Goal: Task Accomplishment & Management: Use online tool/utility

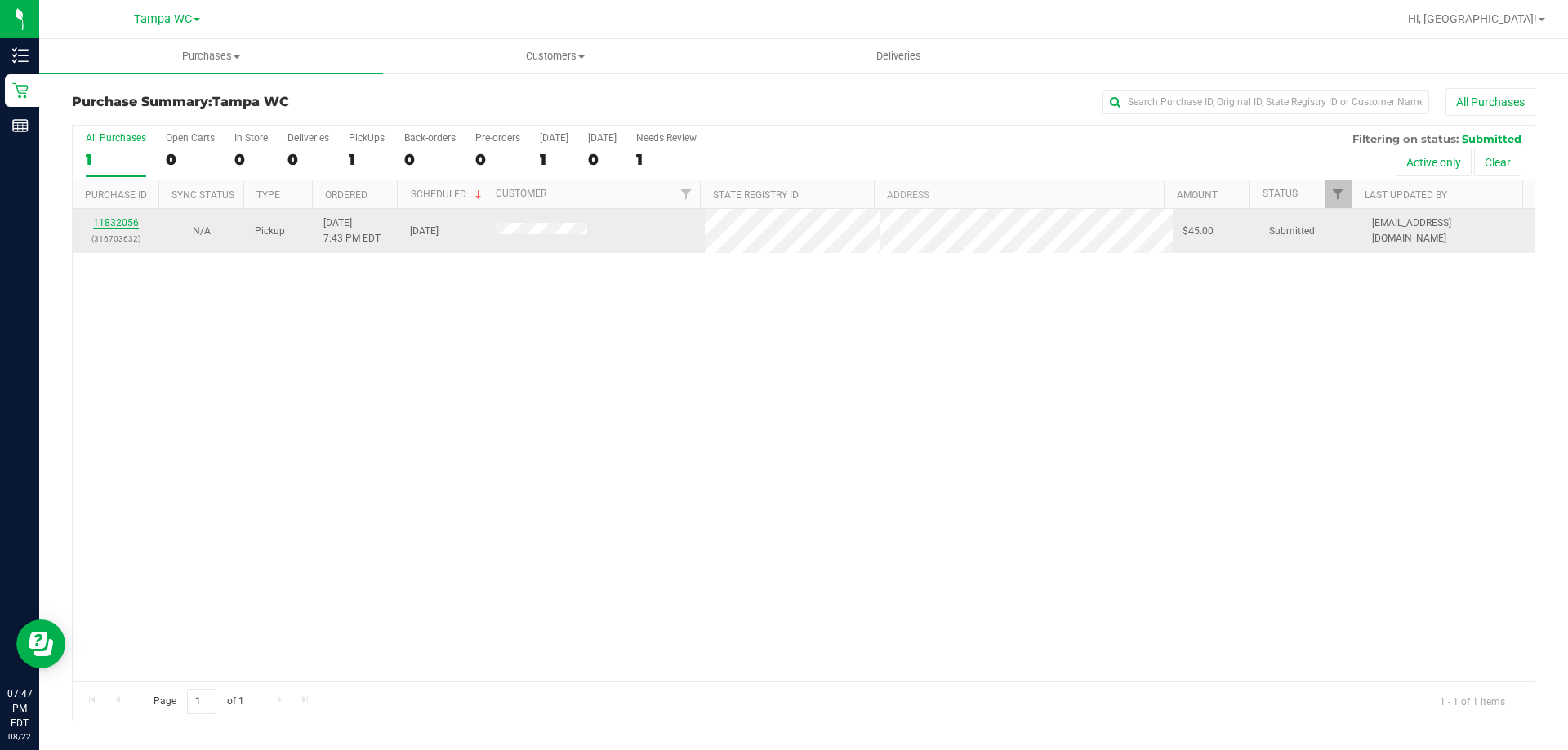
click at [116, 221] on link "11832056" at bounding box center [115, 223] width 46 height 11
click at [105, 226] on link "11832056" at bounding box center [115, 223] width 46 height 11
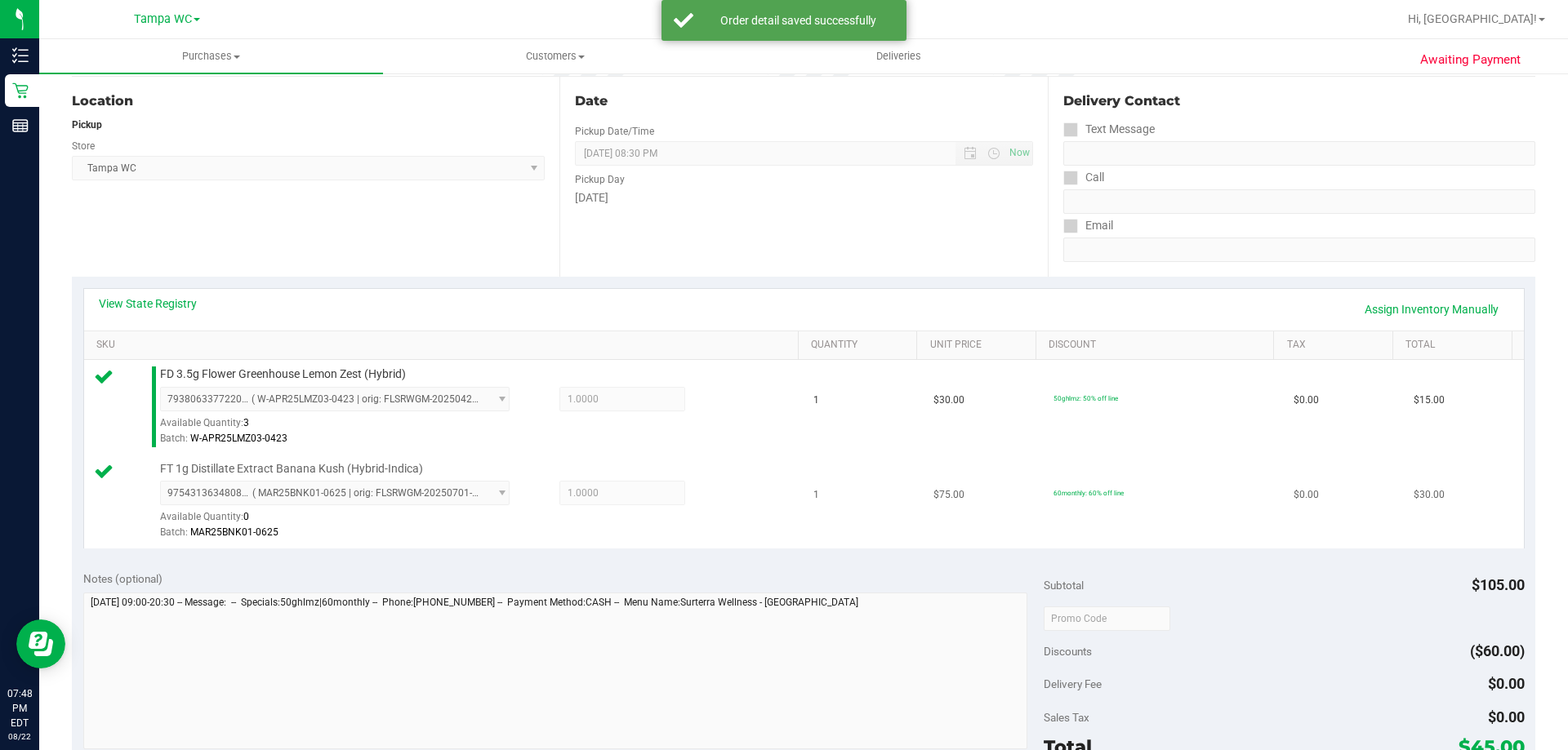
scroll to position [679, 0]
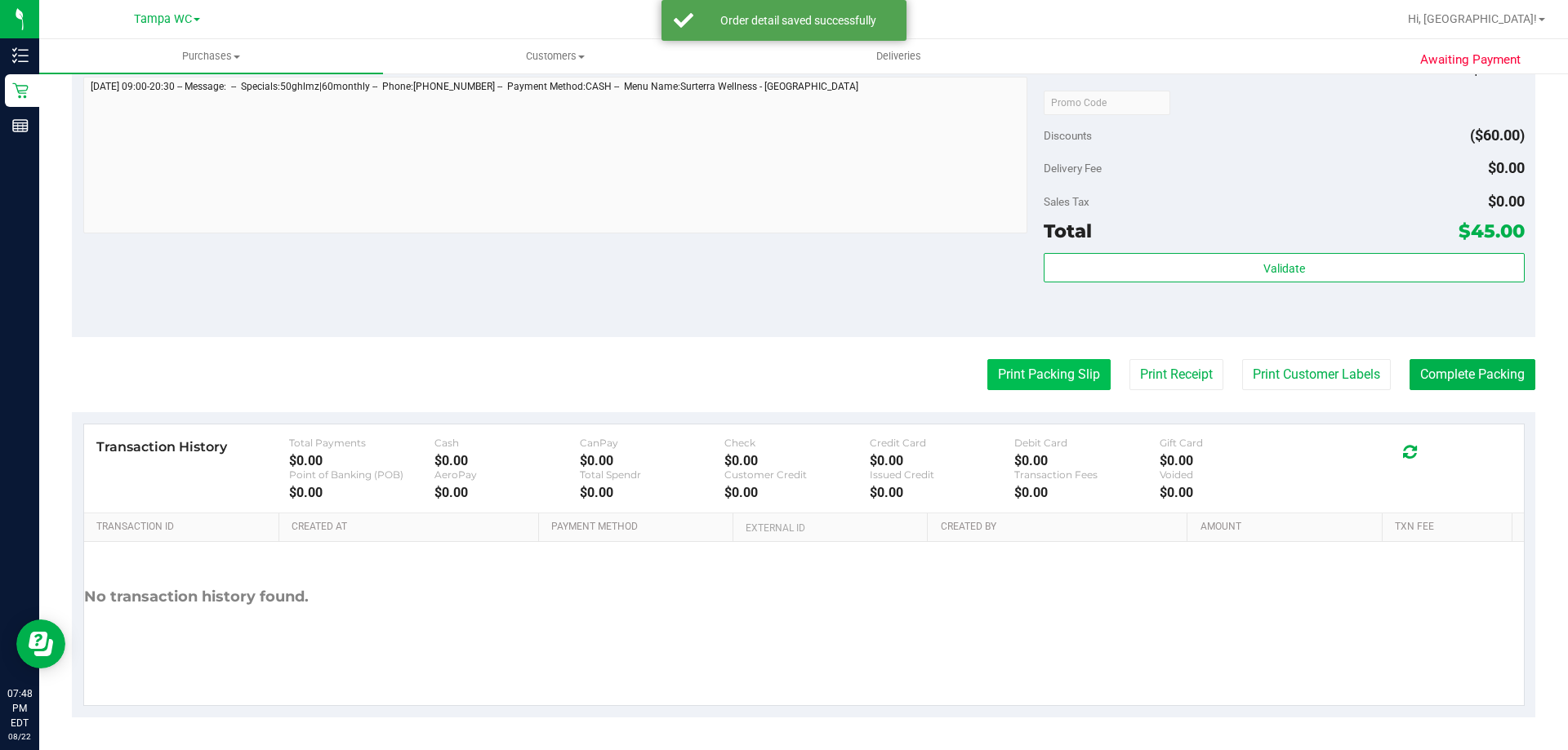
click at [1070, 375] on button "Print Packing Slip" at bounding box center [1048, 375] width 124 height 31
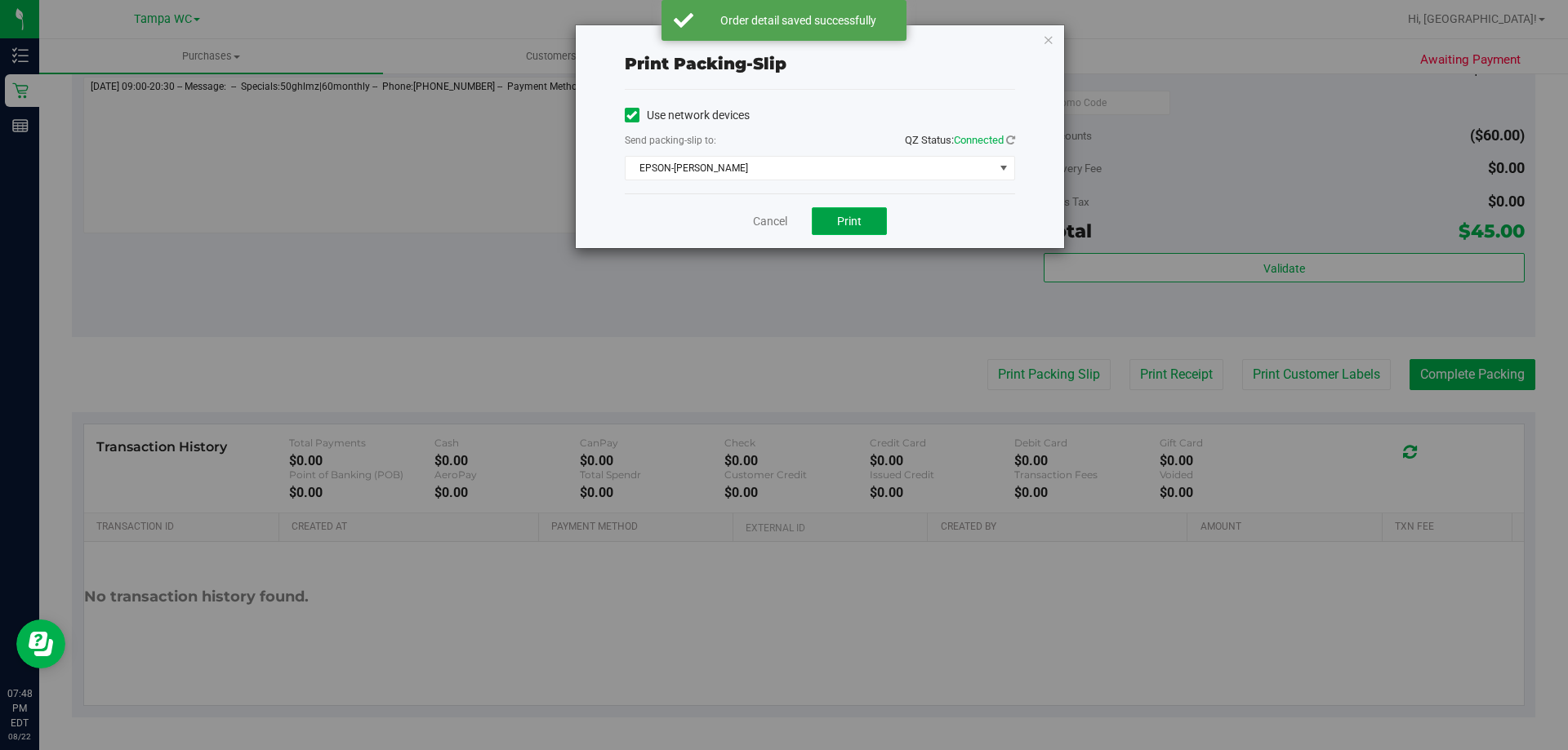
click at [858, 225] on span "Print" at bounding box center [850, 221] width 24 height 13
click at [784, 236] on div "Cancel Print" at bounding box center [820, 220] width 390 height 55
click at [783, 228] on link "Cancel" at bounding box center [770, 221] width 34 height 17
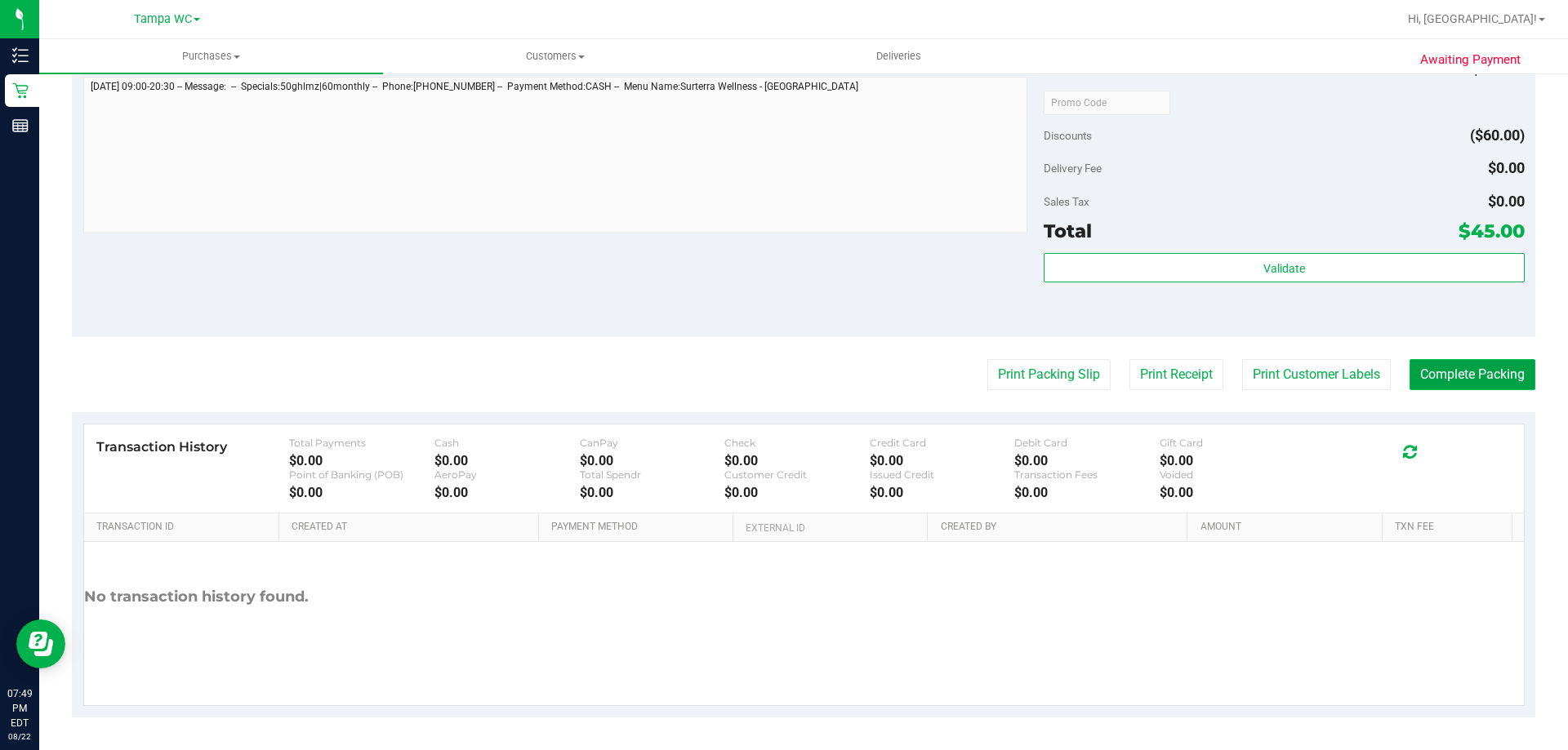
click at [1472, 387] on button "Complete Packing" at bounding box center [1472, 375] width 125 height 31
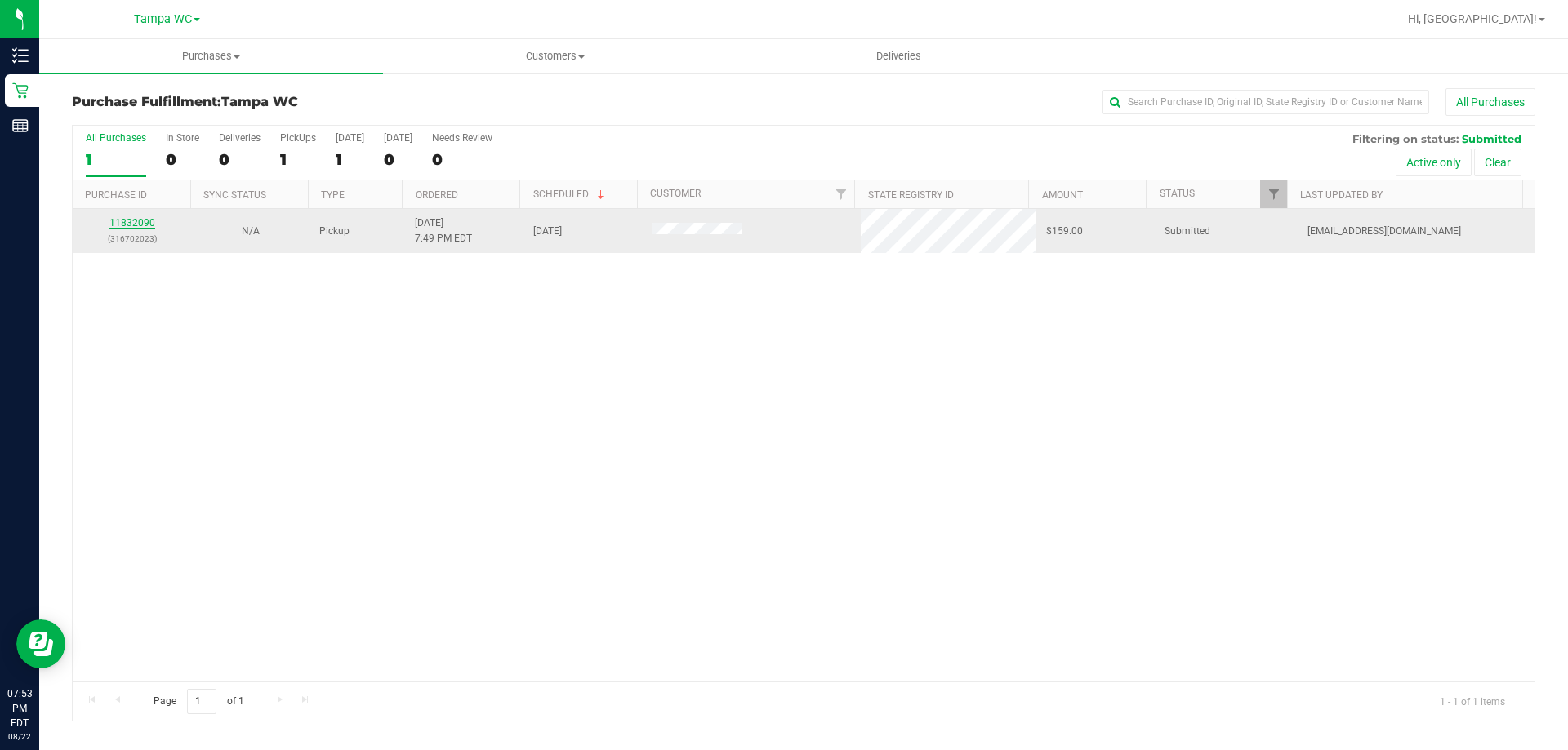
click at [130, 223] on link "11832090" at bounding box center [132, 223] width 46 height 11
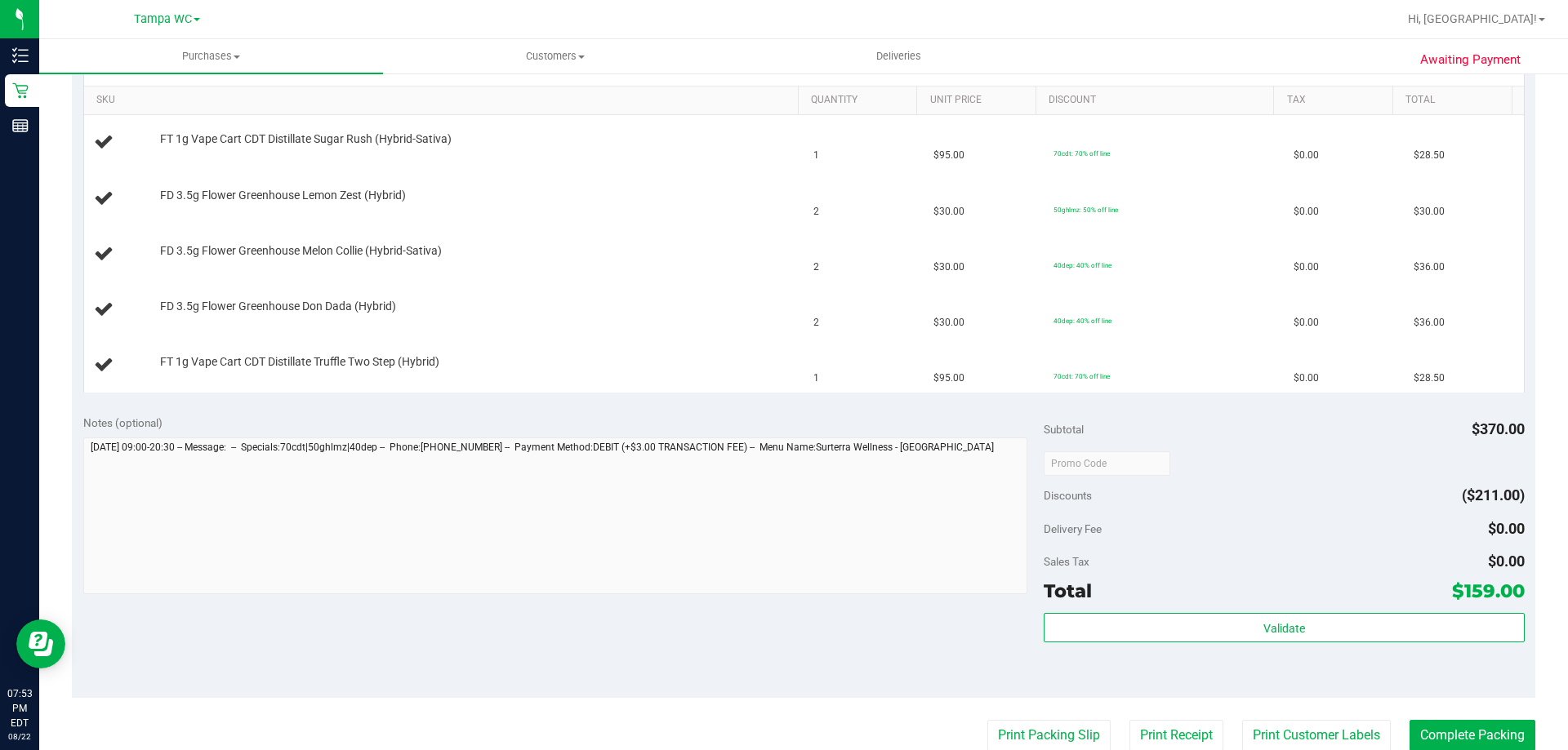
scroll to position [326, 0]
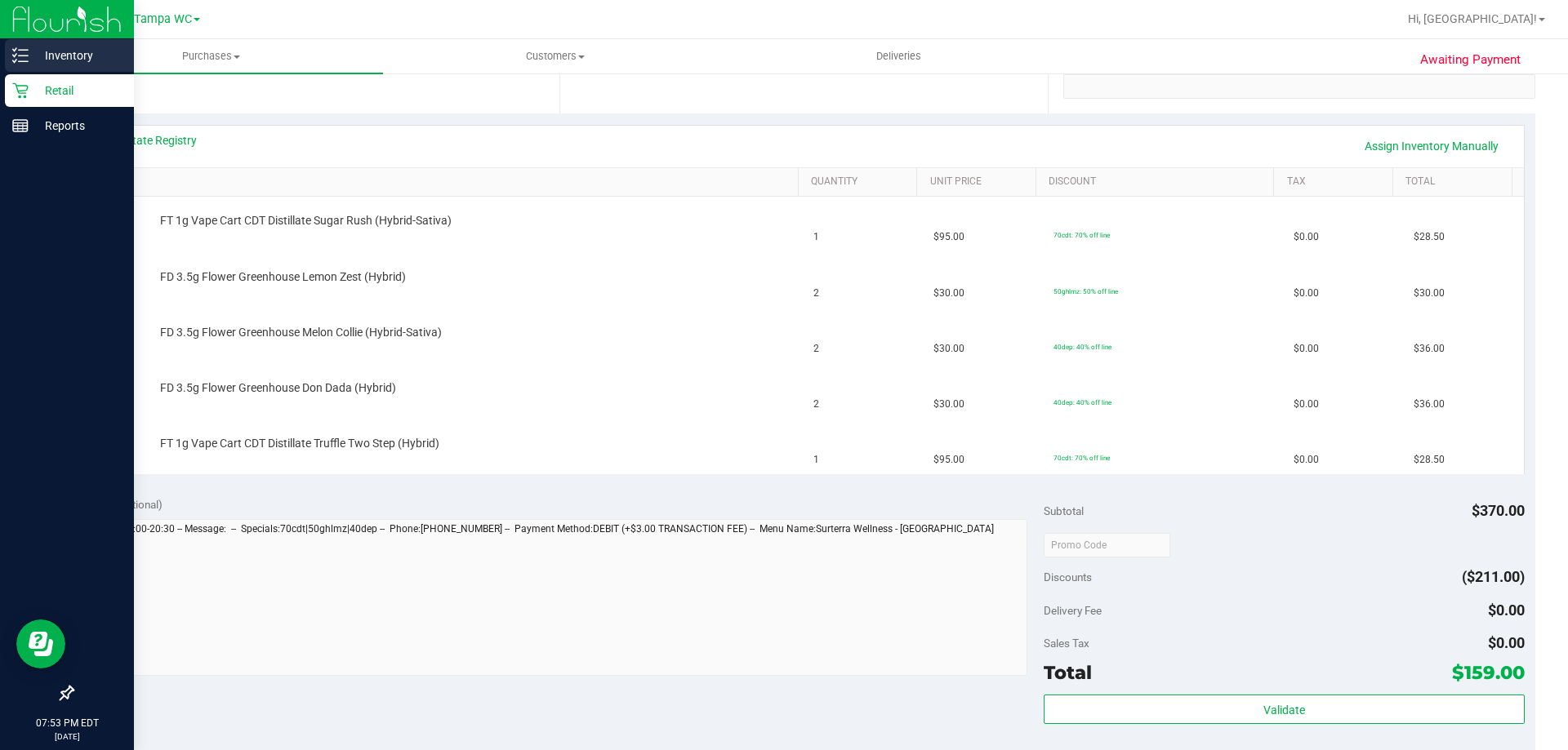
click at [79, 43] on div "Inventory" at bounding box center [69, 55] width 129 height 33
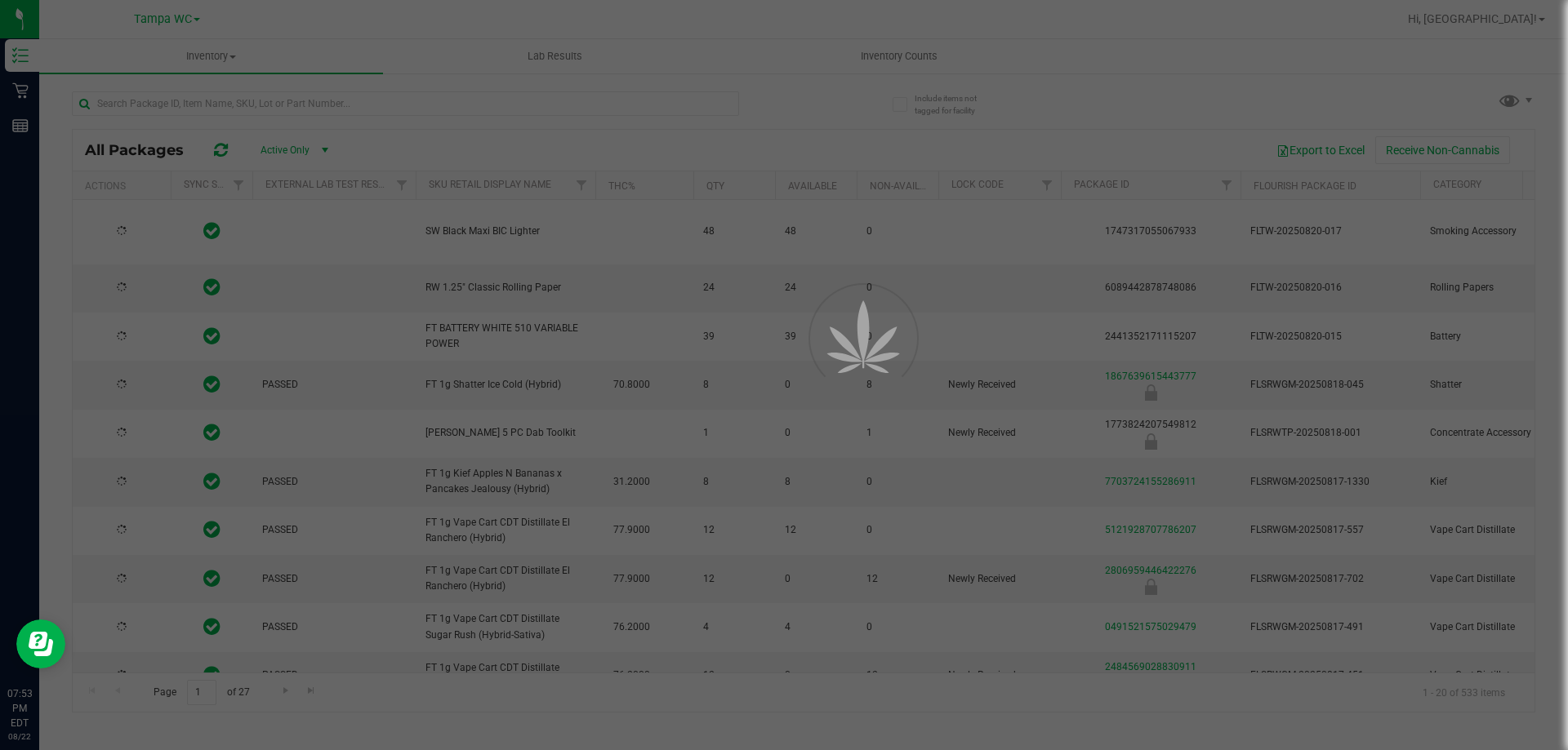
click at [251, 103] on div at bounding box center [784, 375] width 1568 height 750
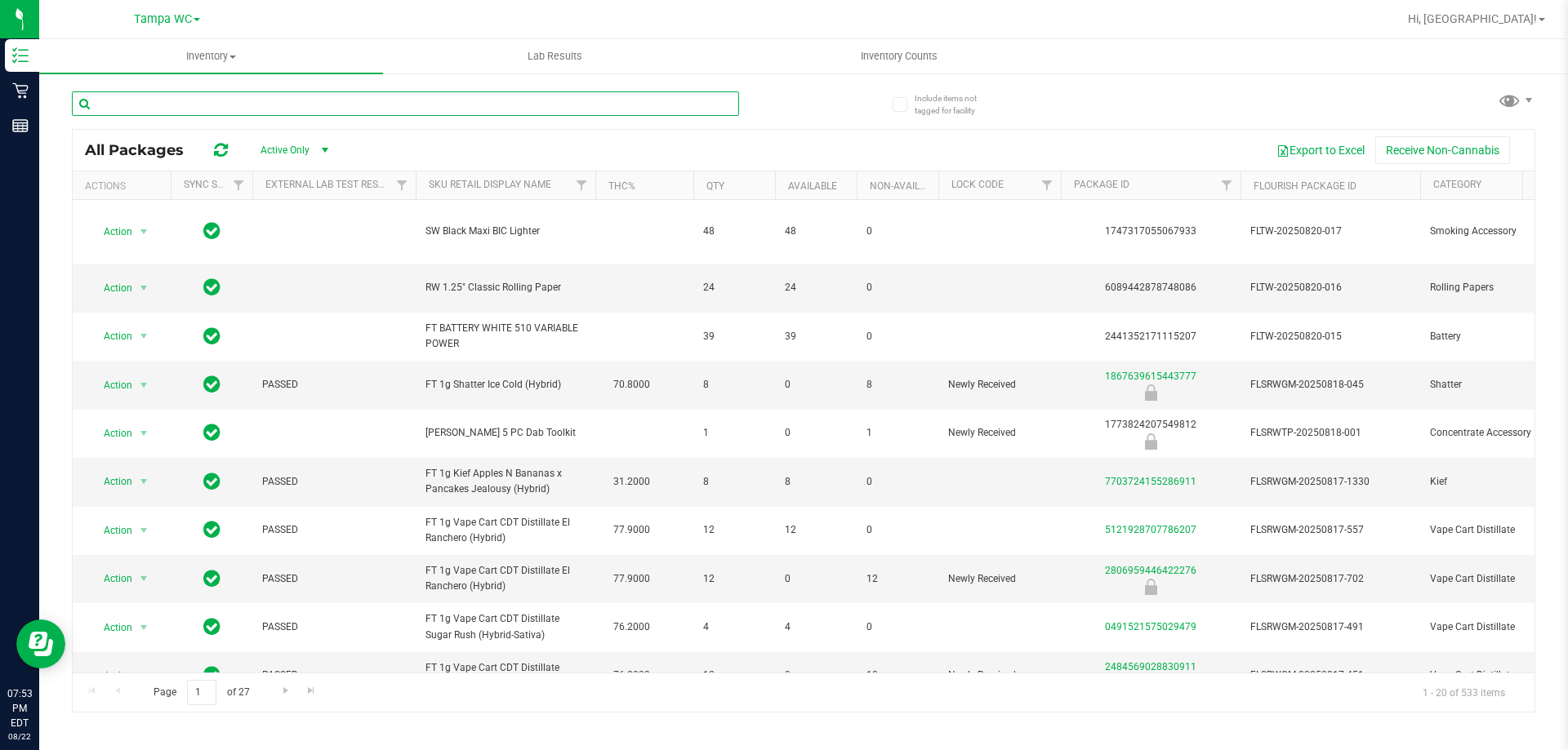
click at [251, 102] on input "text" at bounding box center [405, 103] width 667 height 24
type input "MEC"
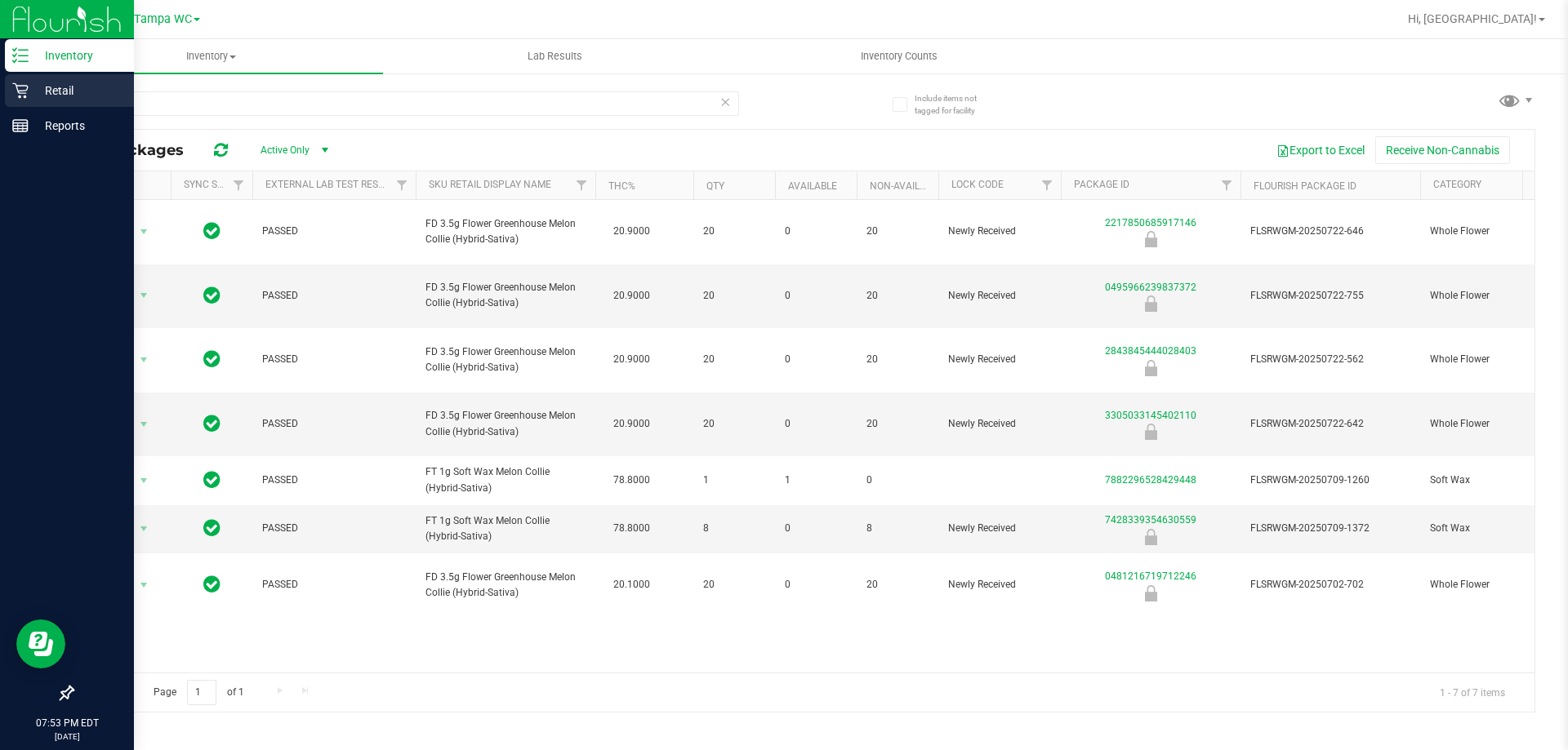
click at [21, 91] on icon at bounding box center [20, 91] width 16 height 16
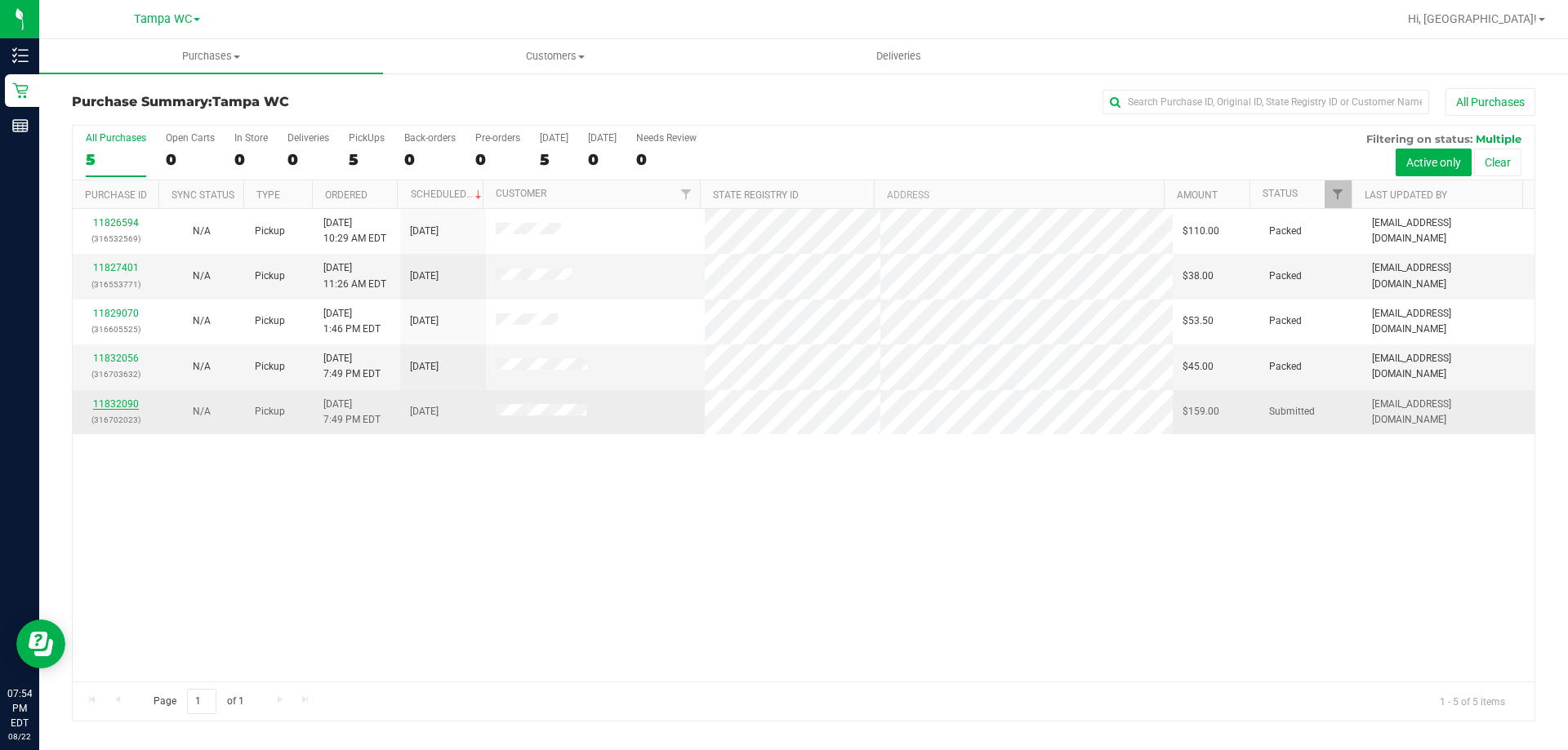
click at [109, 400] on link "11832090" at bounding box center [115, 404] width 46 height 11
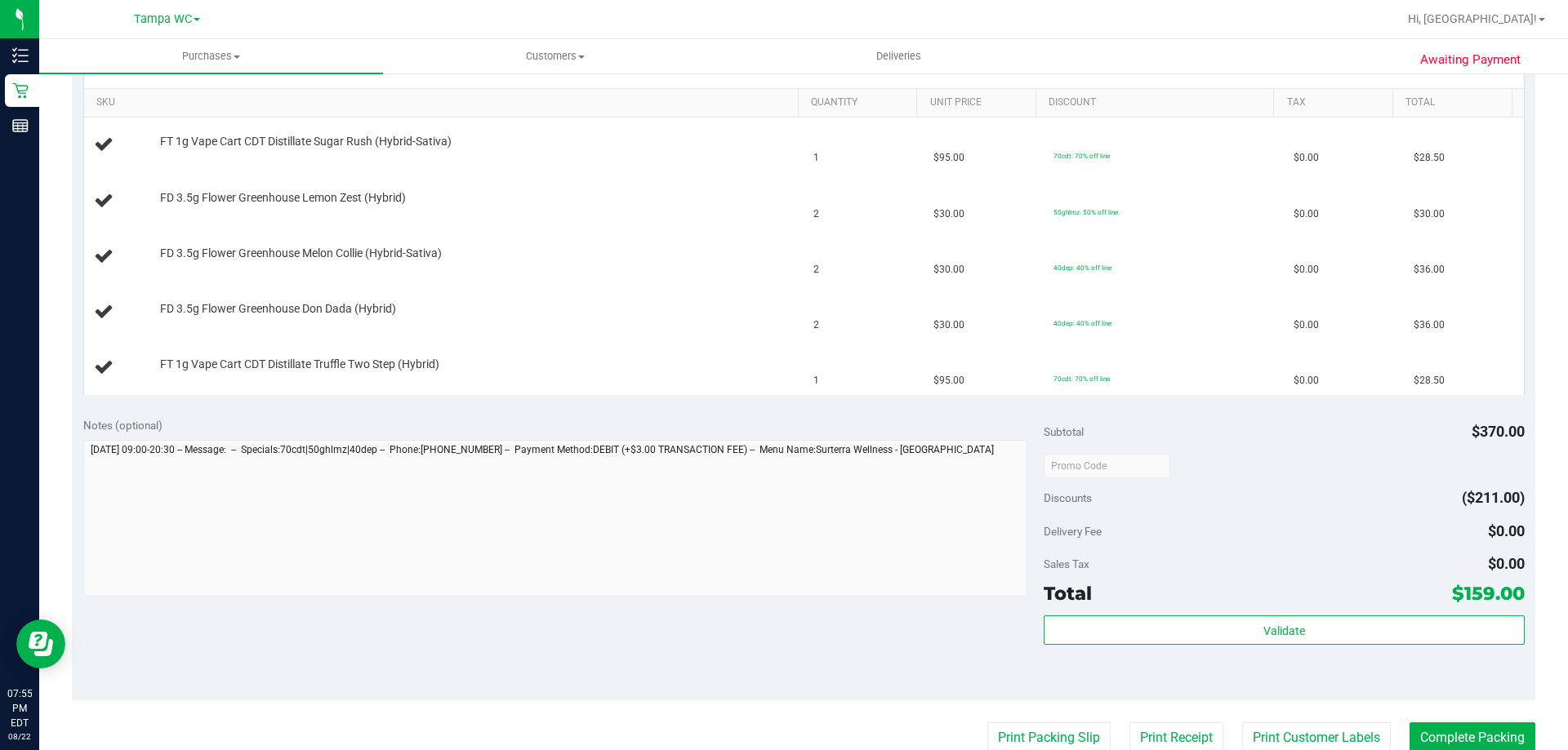
scroll to position [408, 0]
click at [1052, 736] on button "Print Packing Slip" at bounding box center [1048, 735] width 124 height 31
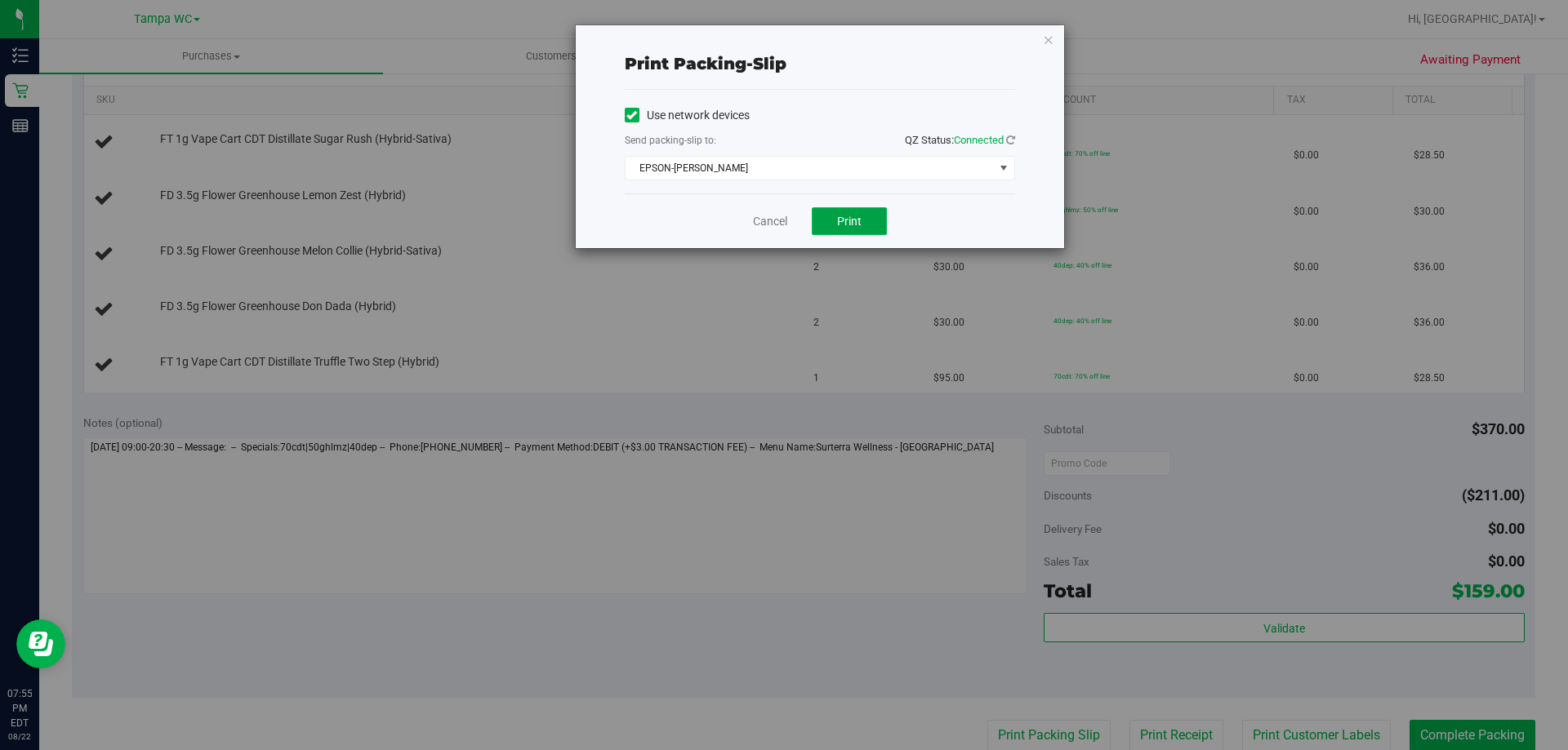
click at [866, 220] on button "Print" at bounding box center [849, 221] width 75 height 28
click at [770, 226] on link "Cancel" at bounding box center [770, 221] width 34 height 17
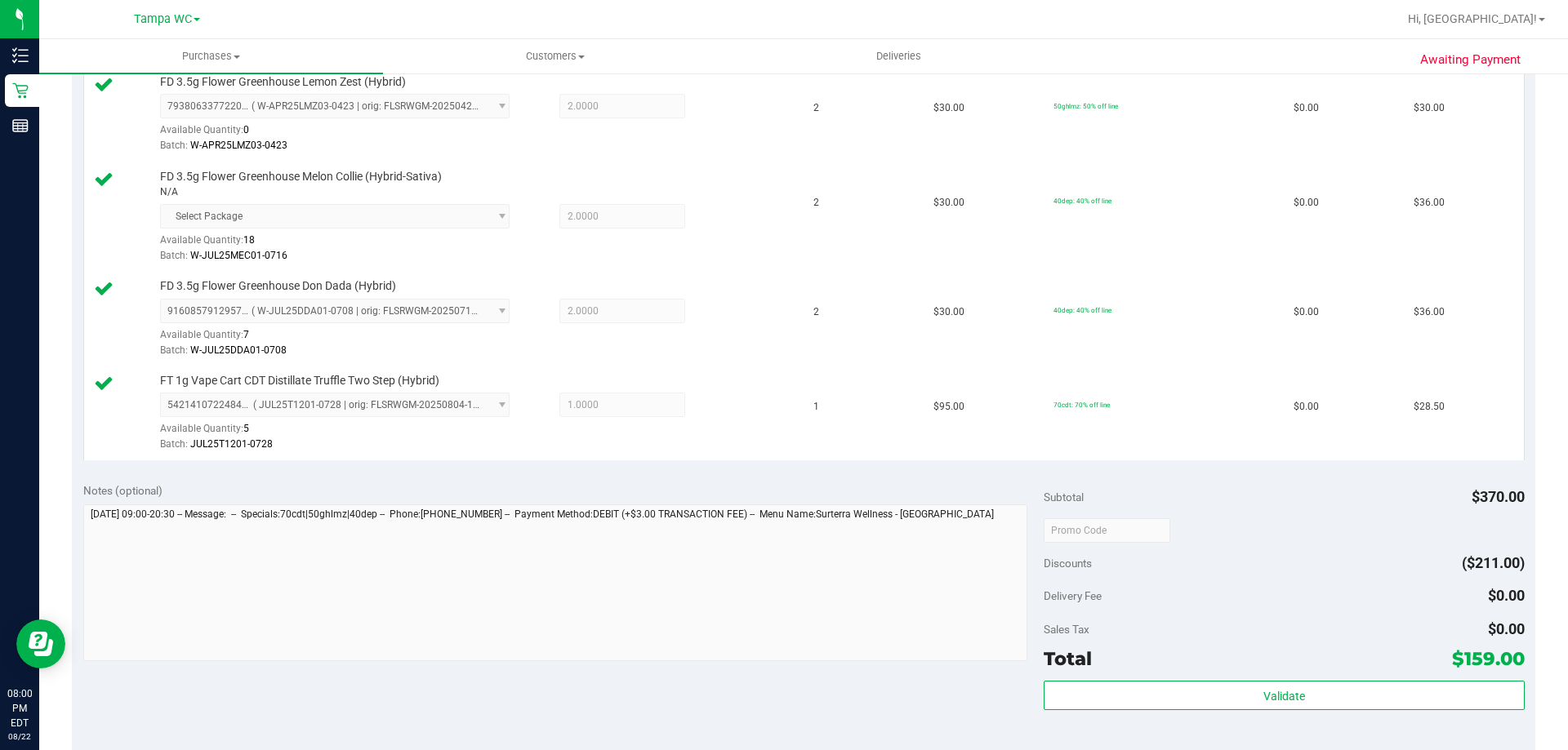
scroll to position [736, 0]
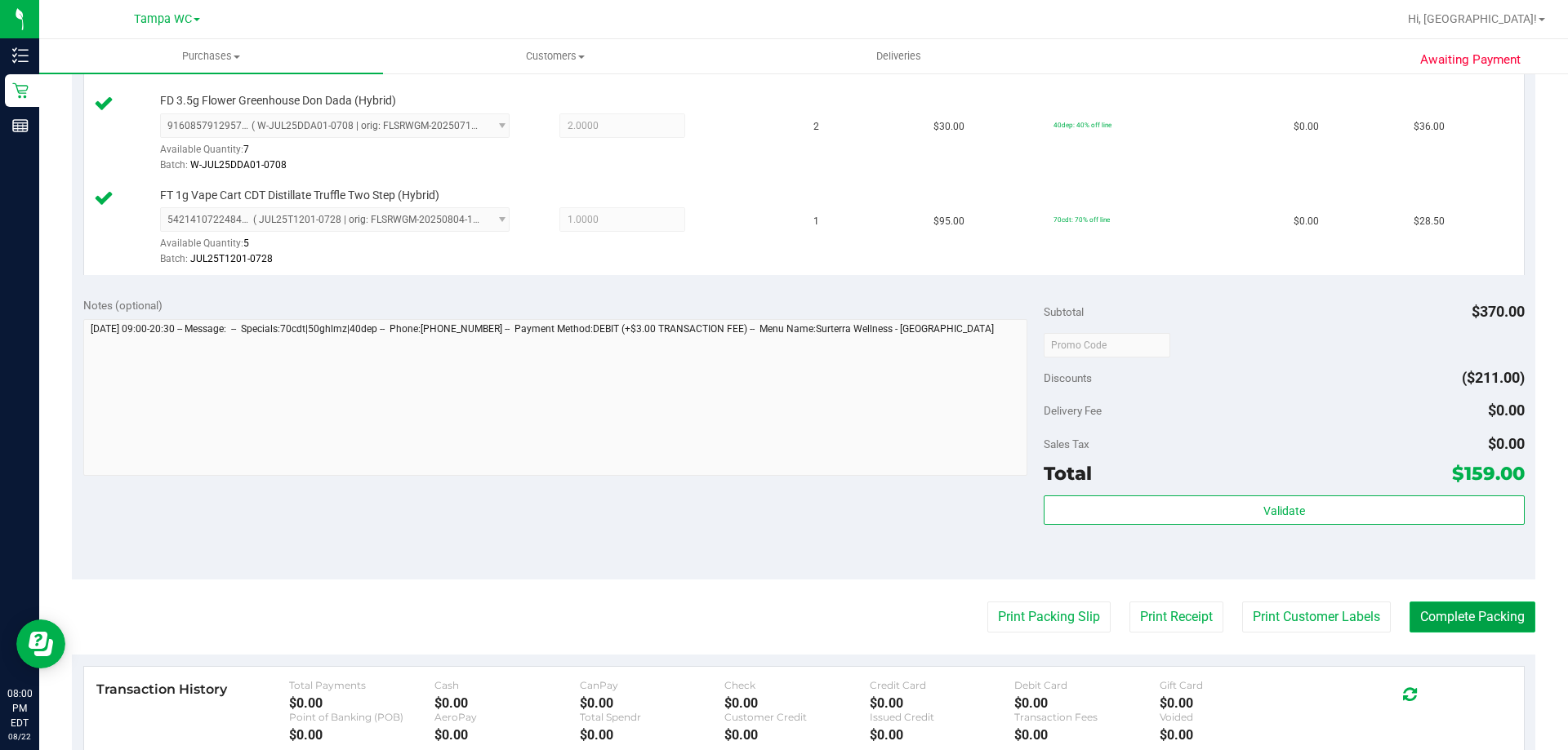
click at [1463, 621] on button "Complete Packing" at bounding box center [1472, 617] width 125 height 31
